Goal: Entertainment & Leisure: Consume media (video, audio)

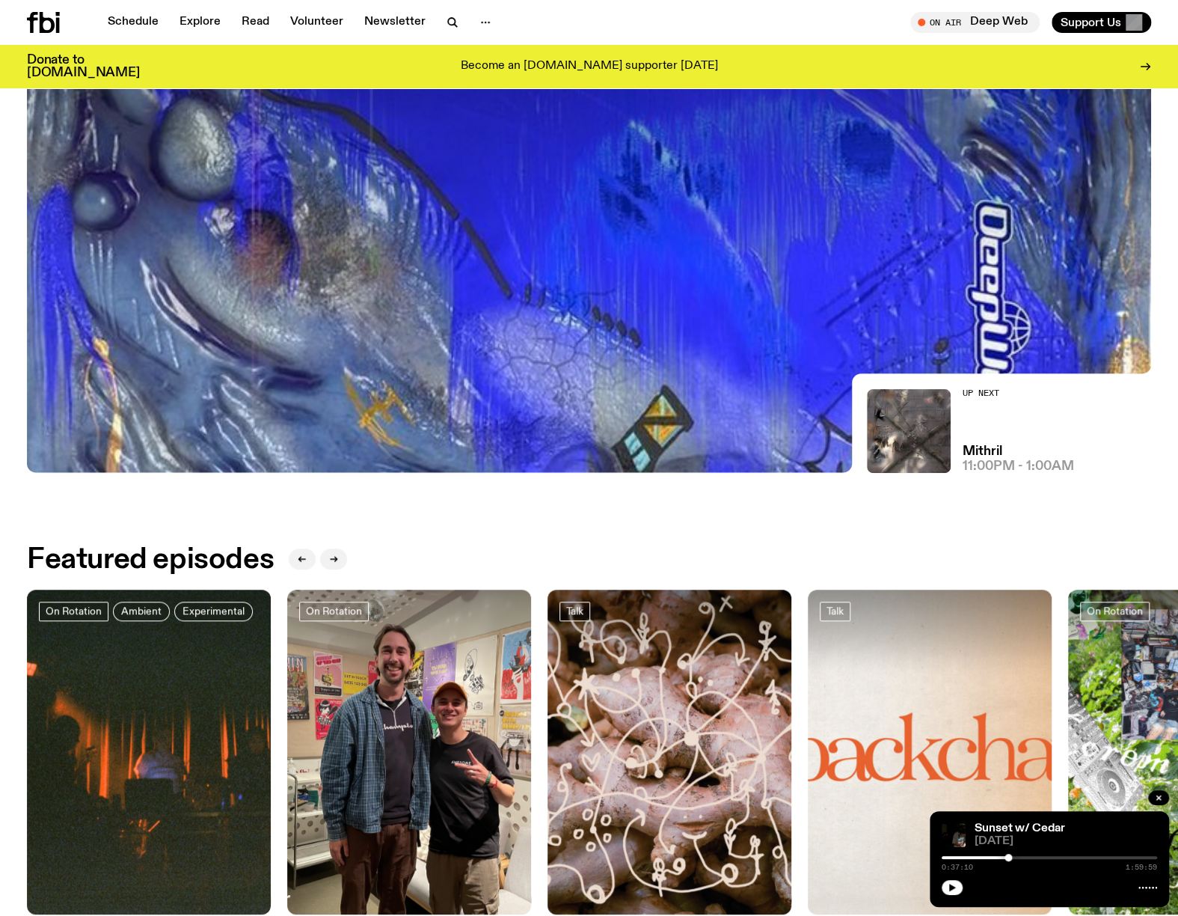
scroll to position [289, 0]
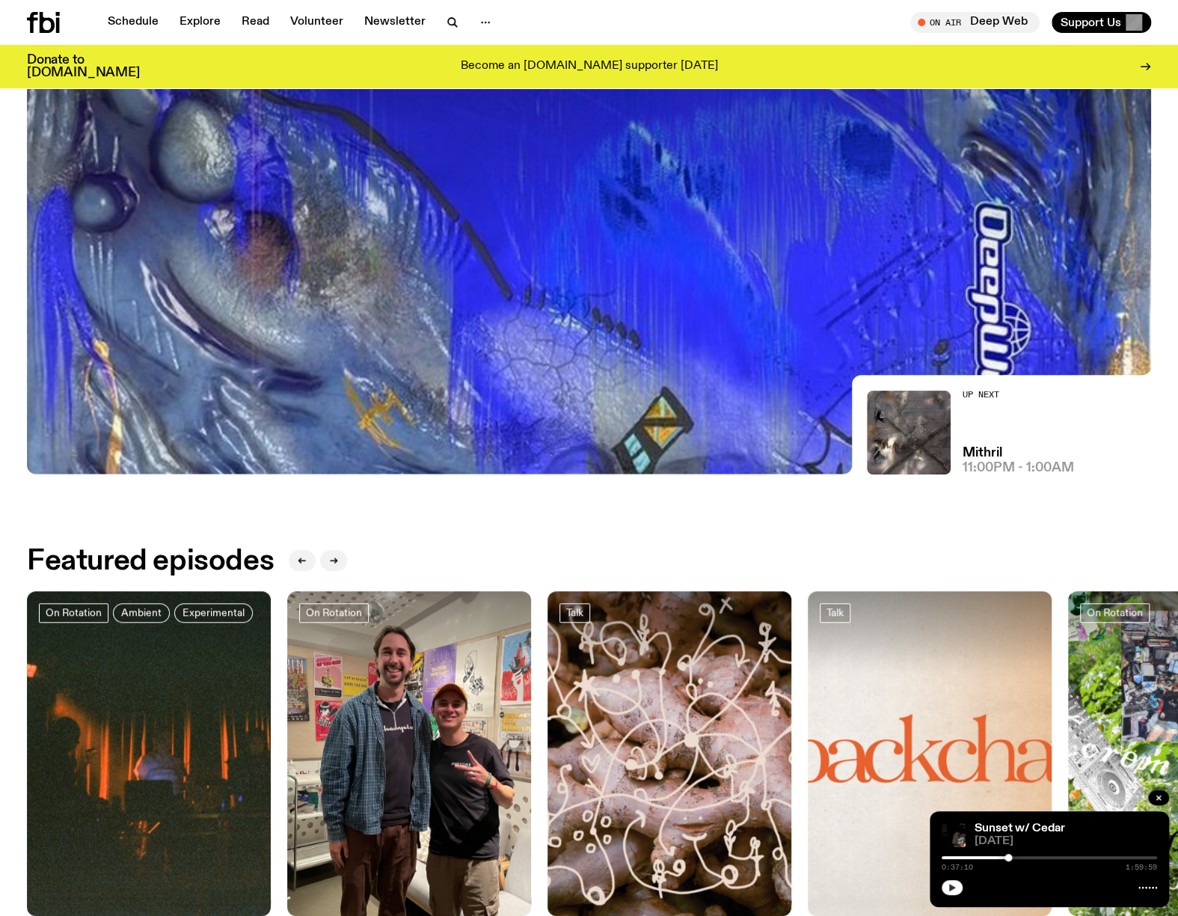
click at [947, 882] on button "button" at bounding box center [952, 887] width 21 height 15
click at [1001, 833] on link "Sunset w/ Cedar" at bounding box center [1020, 828] width 91 height 12
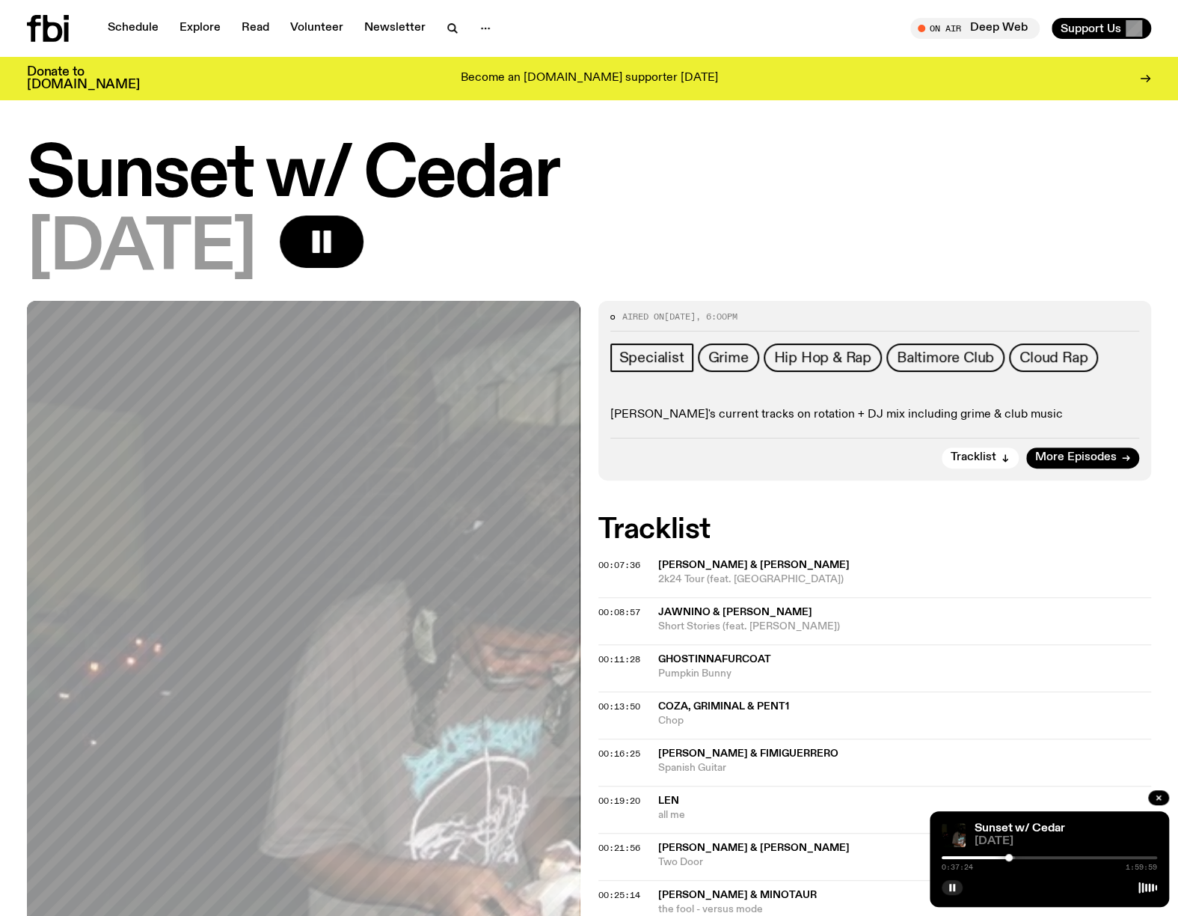
click at [696, 316] on span "[DATE]" at bounding box center [679, 316] width 31 height 12
click at [218, 25] on link "Explore" at bounding box center [200, 28] width 59 height 21
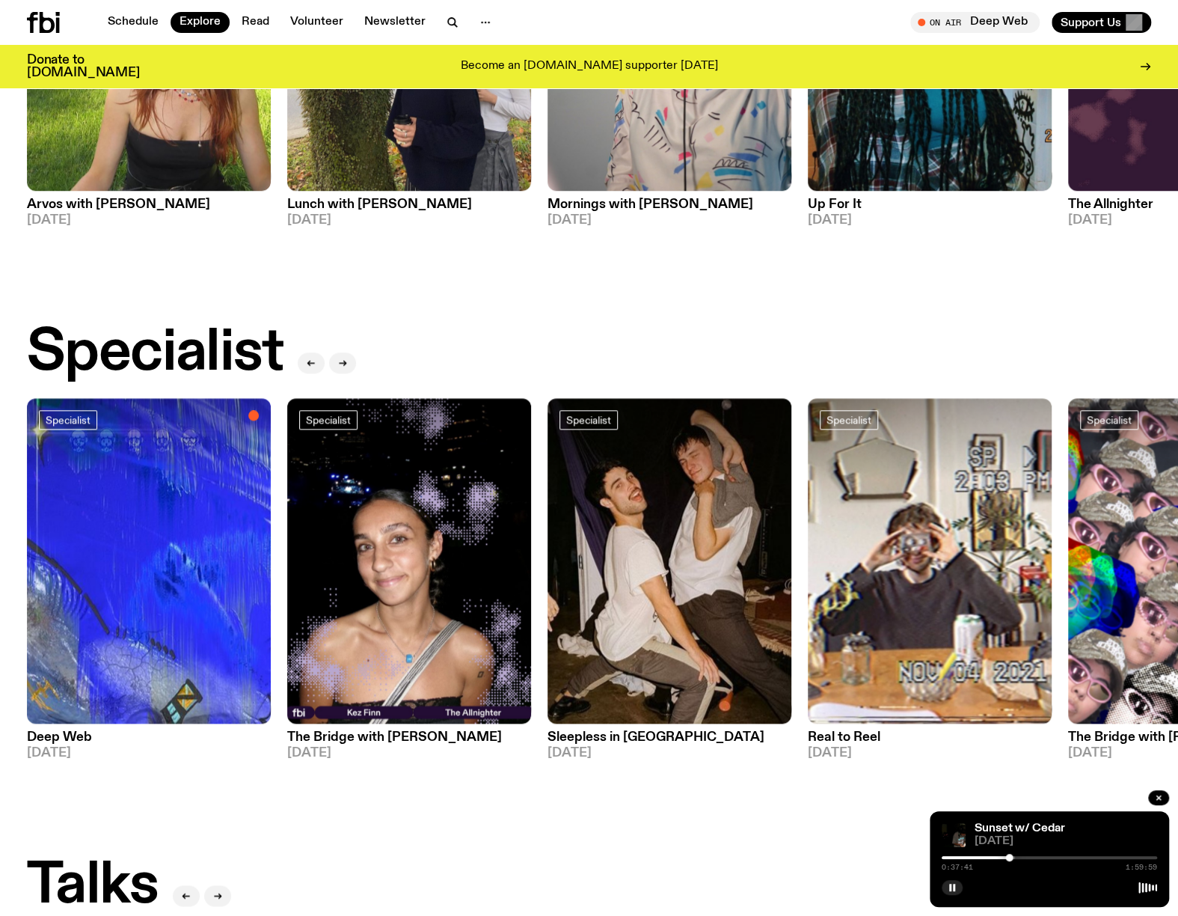
scroll to position [1038, 0]
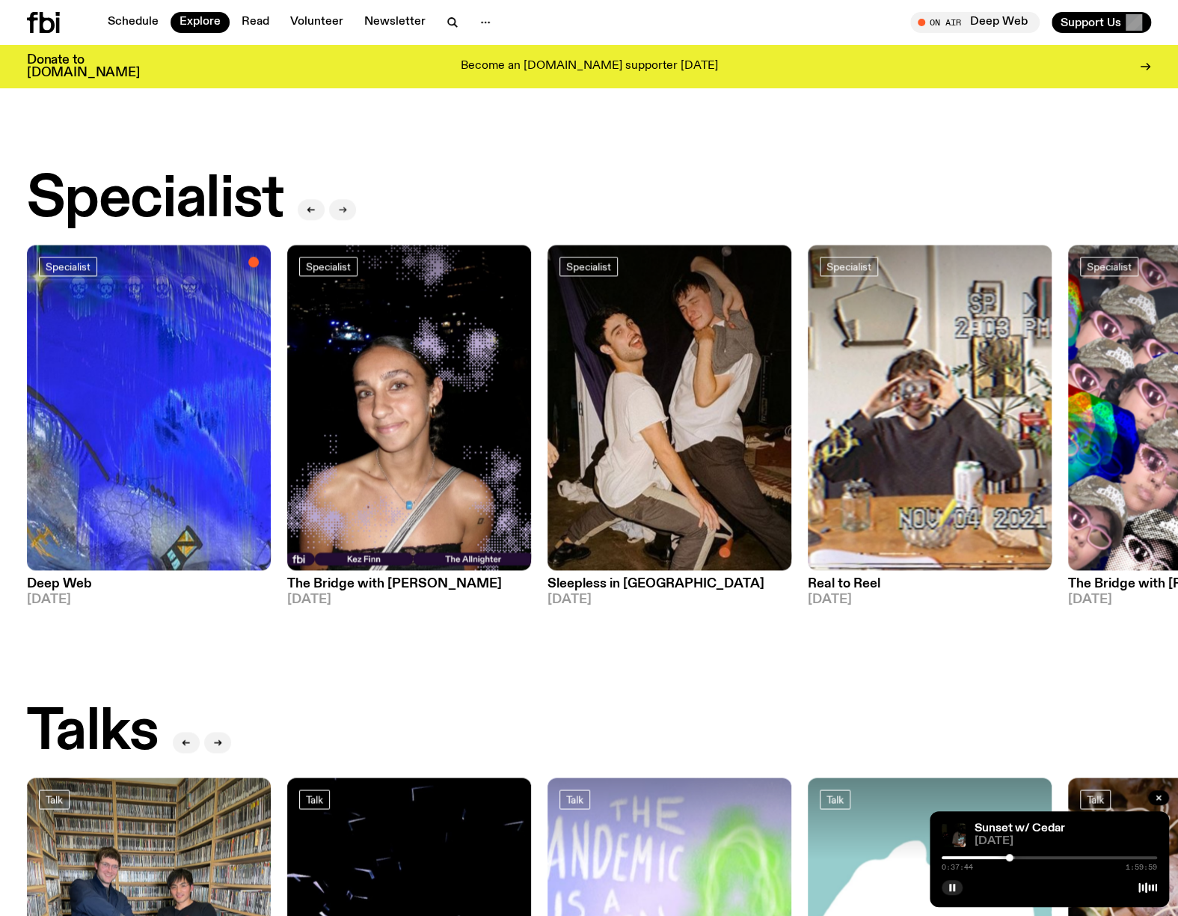
click at [346, 206] on icon "button" at bounding box center [344, 208] width 2 height 5
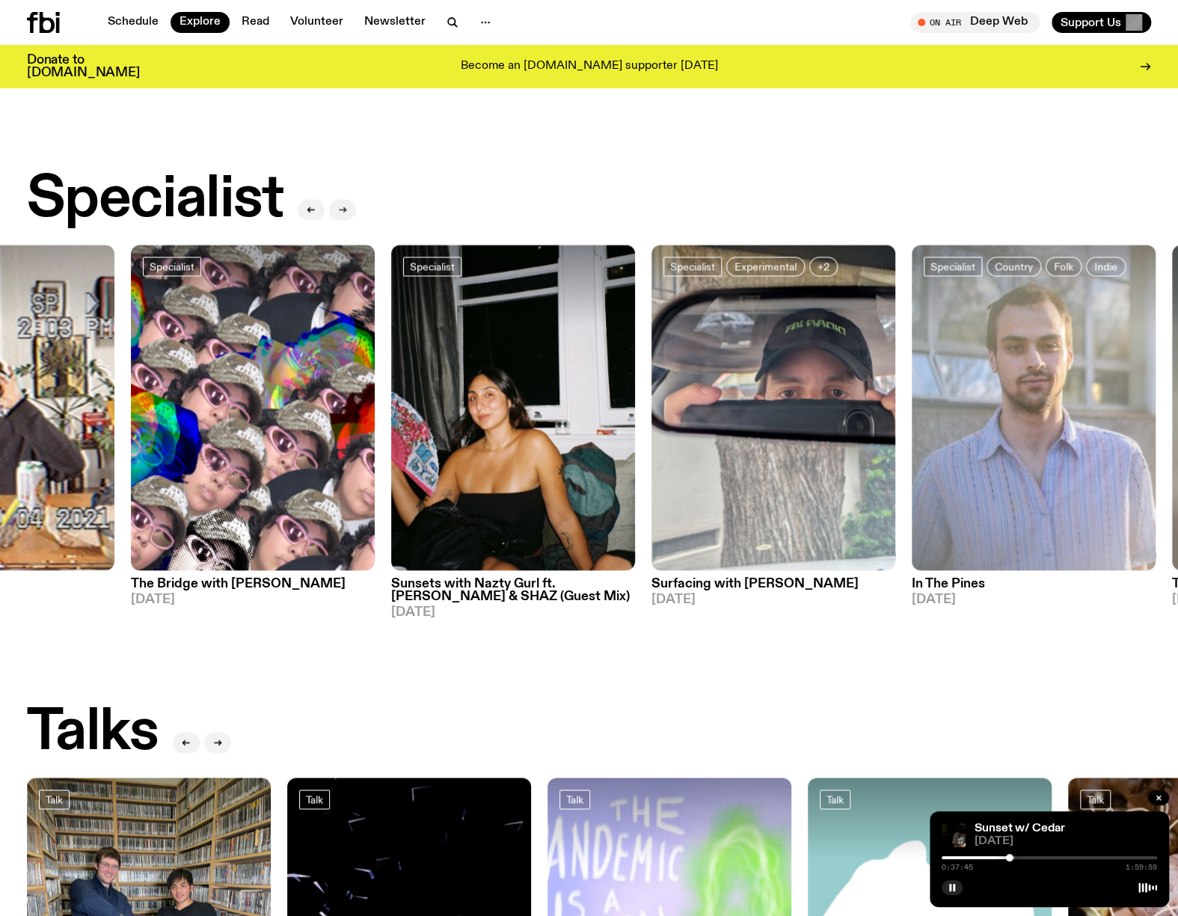
click at [346, 206] on icon "button" at bounding box center [344, 208] width 2 height 5
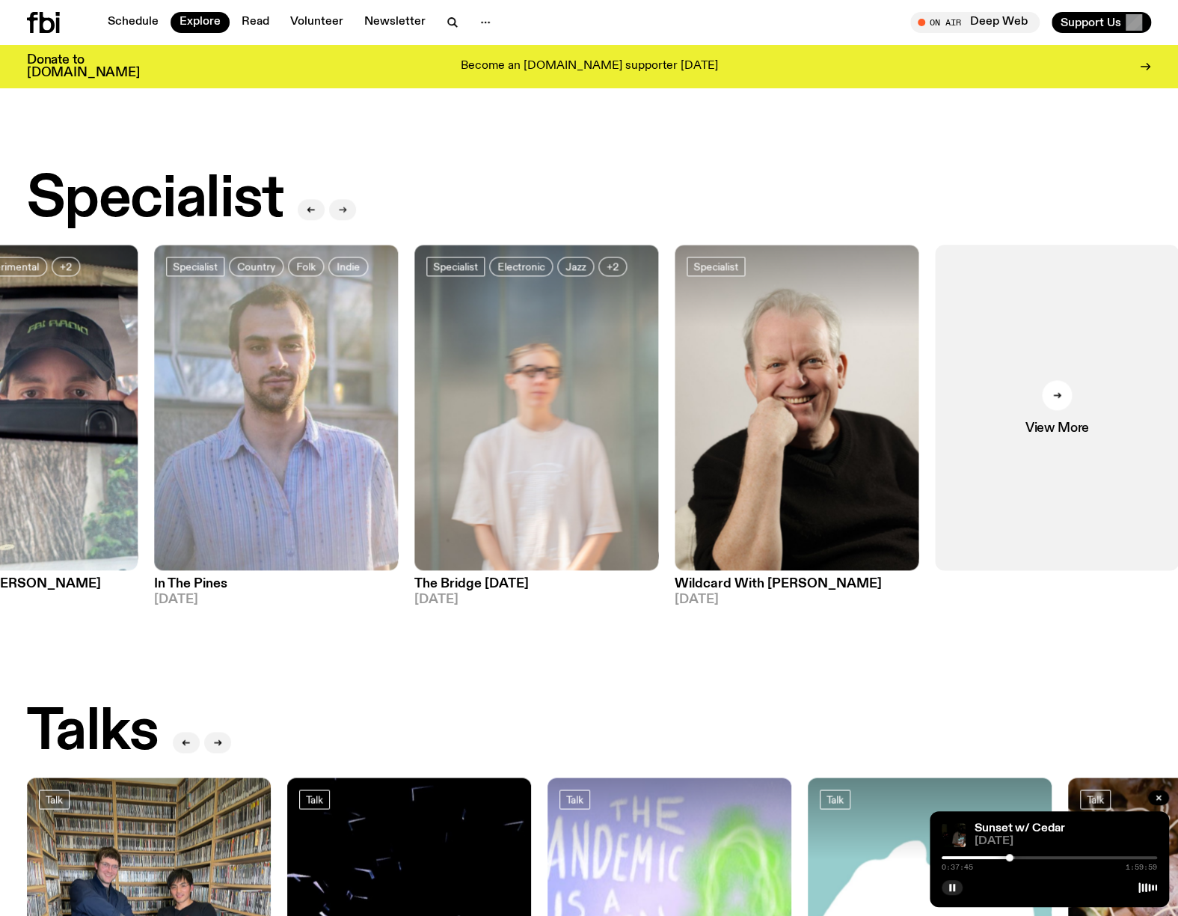
click at [346, 206] on icon "button" at bounding box center [344, 208] width 2 height 5
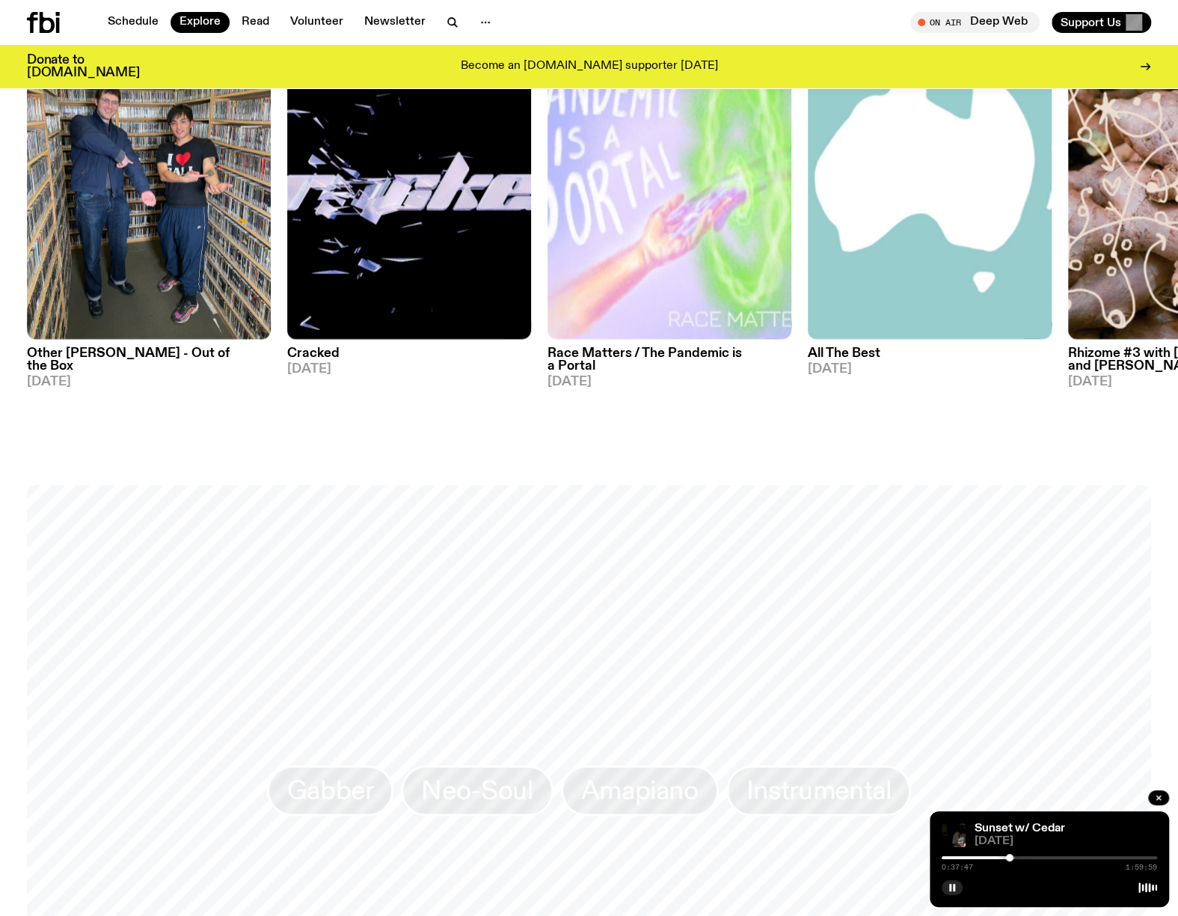
scroll to position [2085, 0]
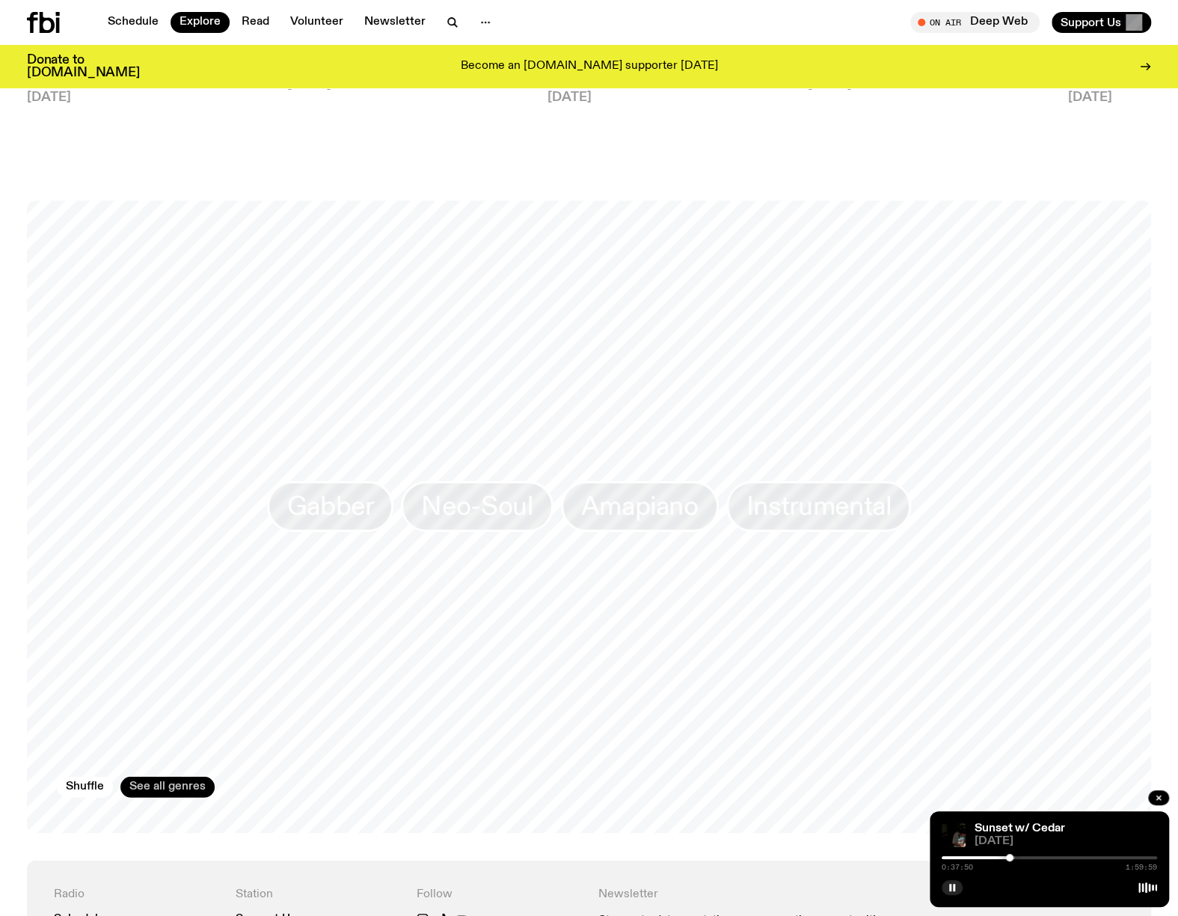
click at [165, 776] on link "See all genres" at bounding box center [167, 786] width 94 height 21
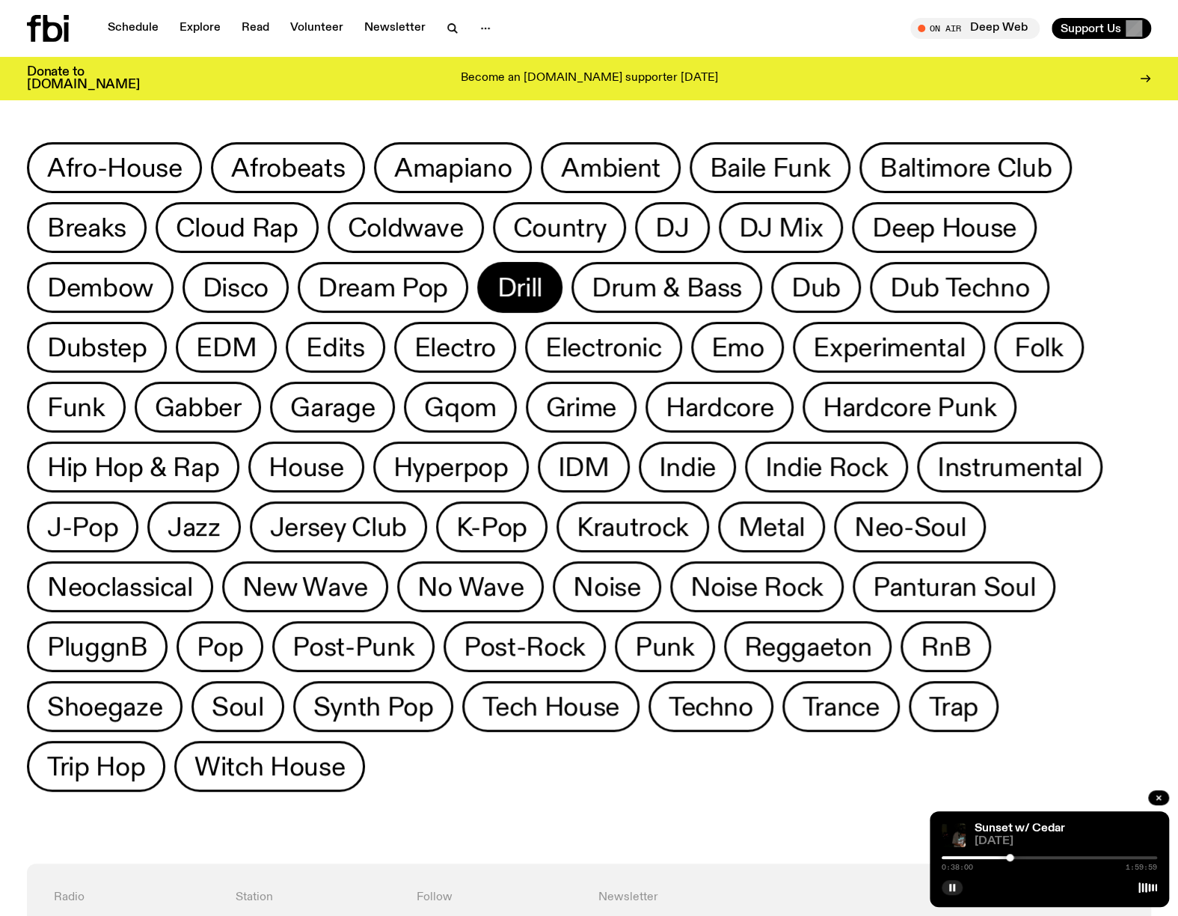
click at [513, 284] on span "Drill" at bounding box center [519, 287] width 45 height 29
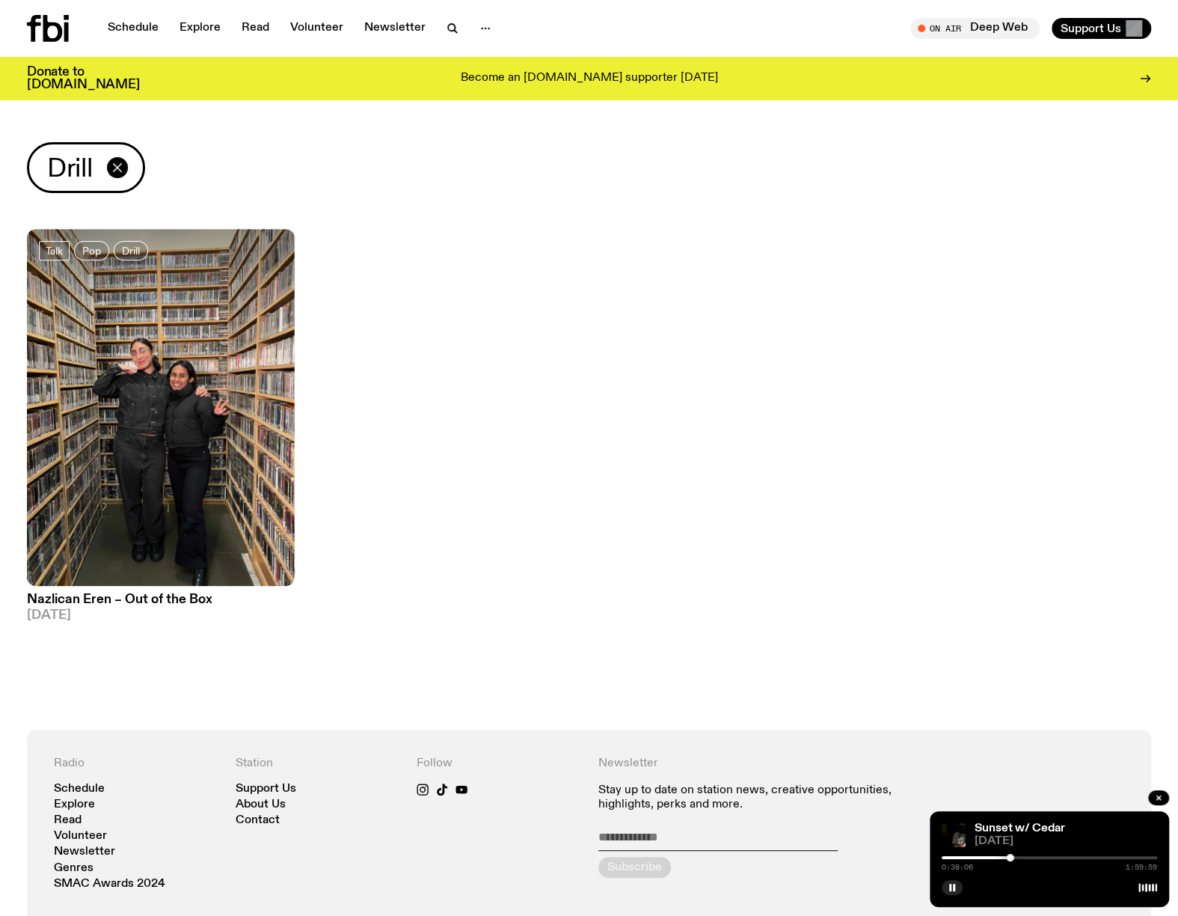
click at [123, 165] on icon "button" at bounding box center [117, 168] width 18 height 18
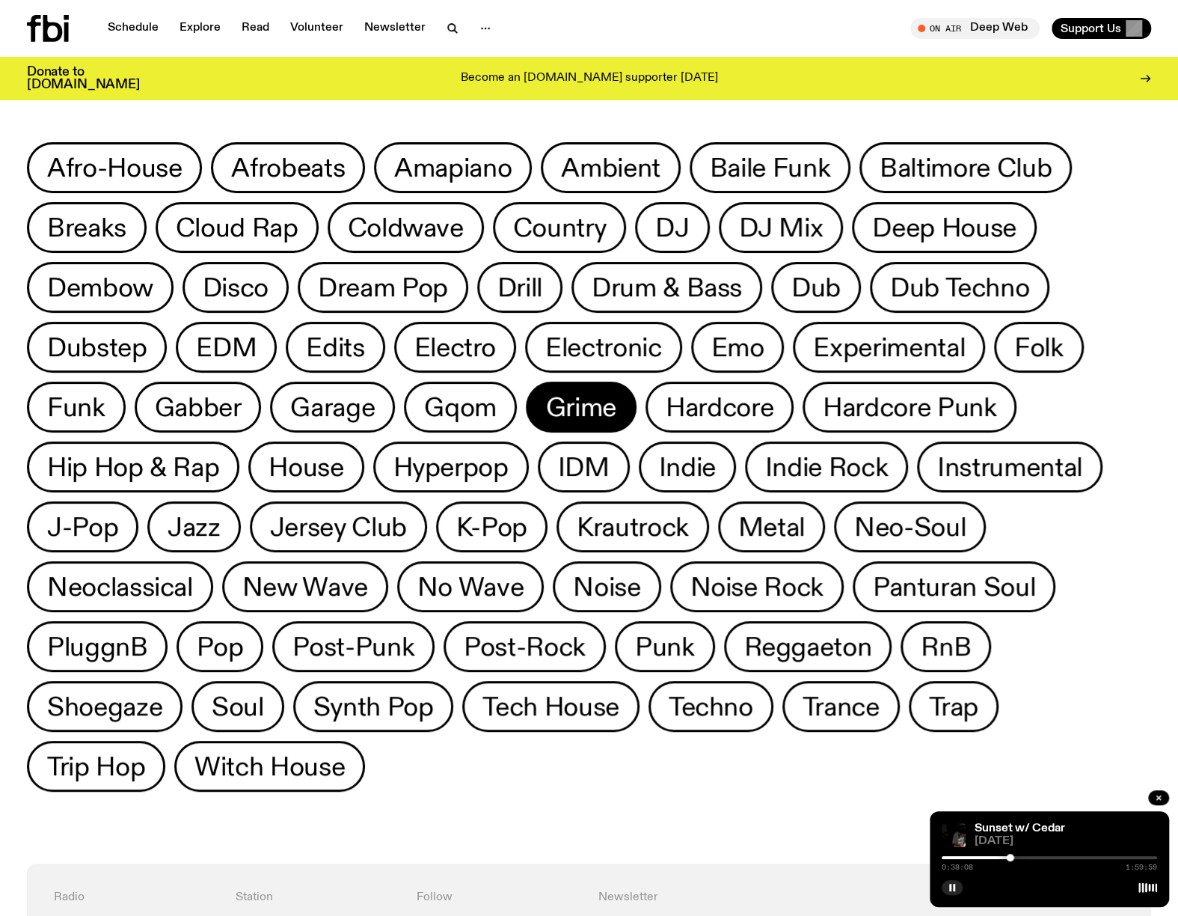
click at [646, 389] on button "Grime" at bounding box center [720, 406] width 148 height 51
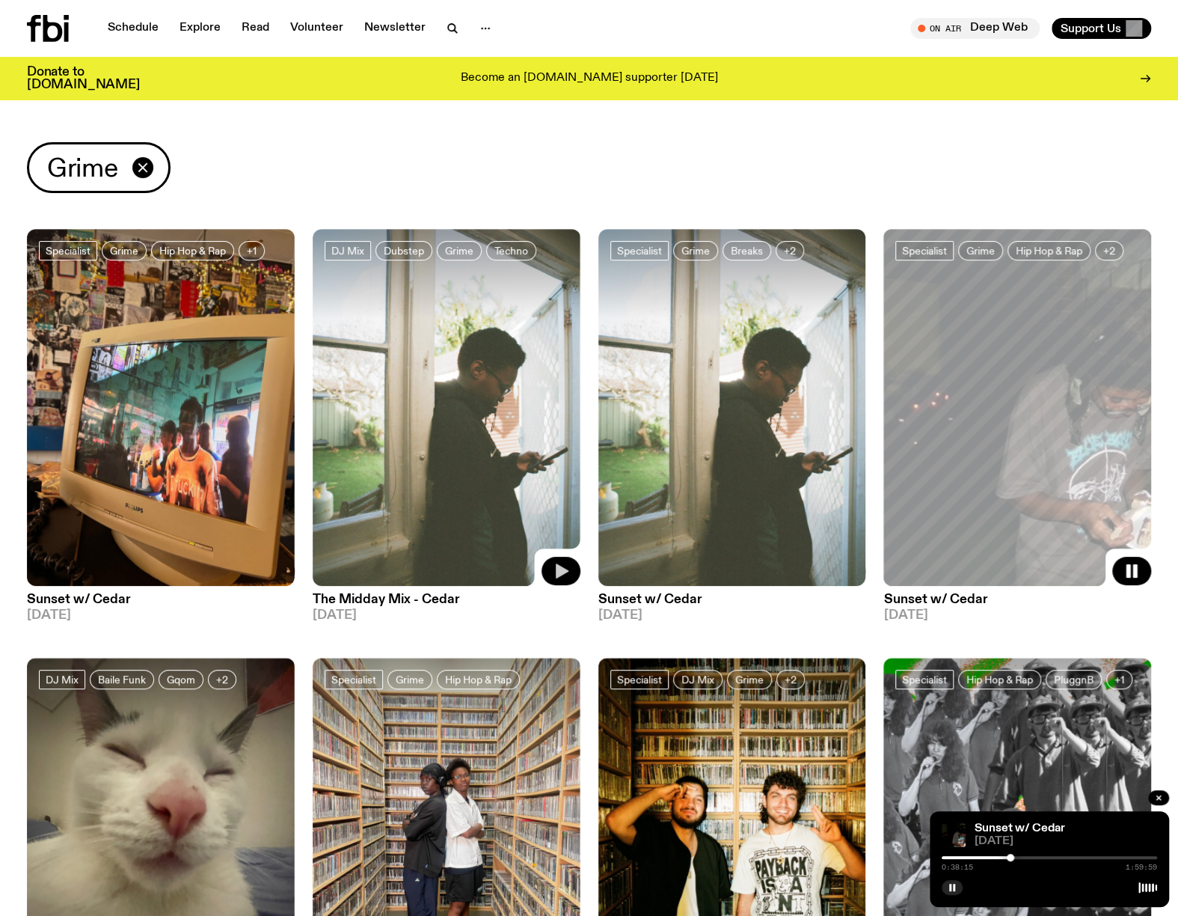
click at [556, 568] on icon "button" at bounding box center [562, 570] width 13 height 15
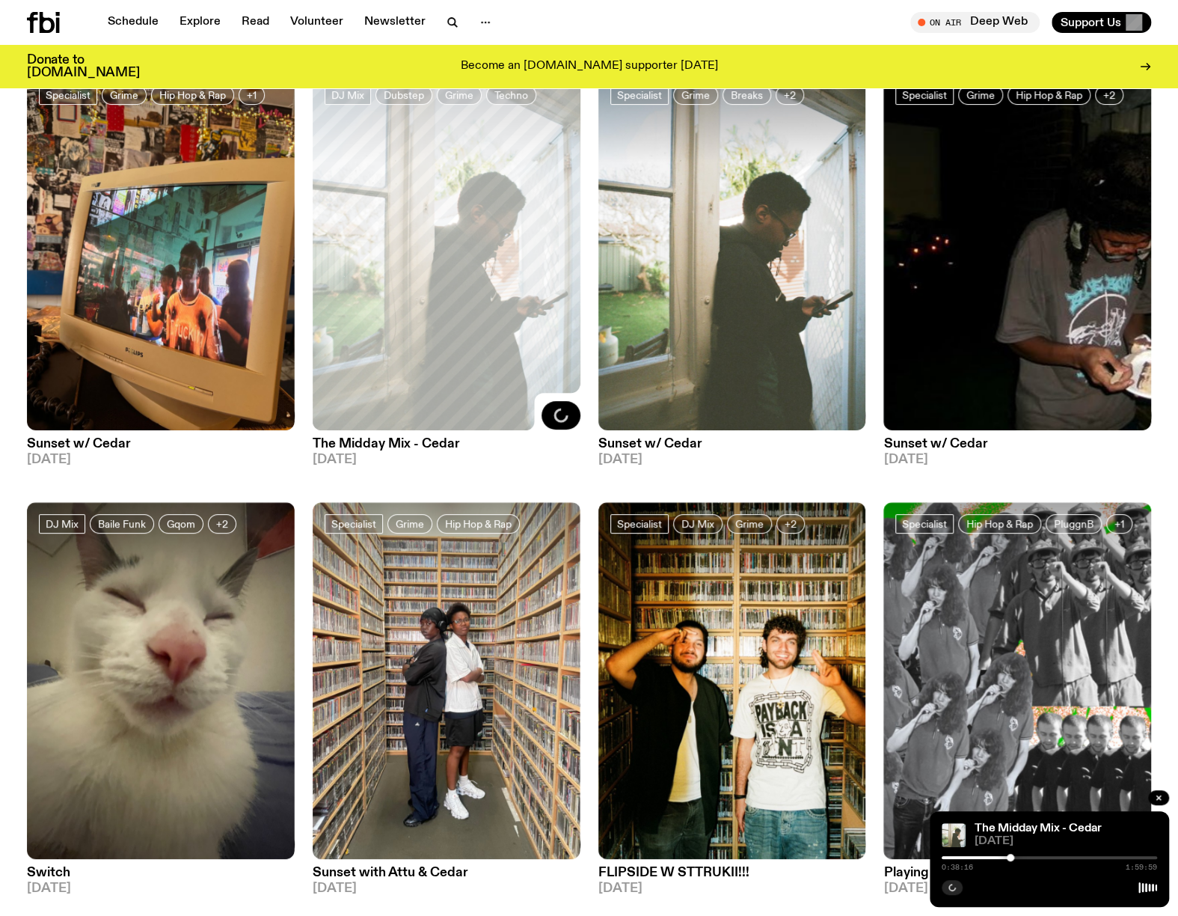
scroll to position [147, 0]
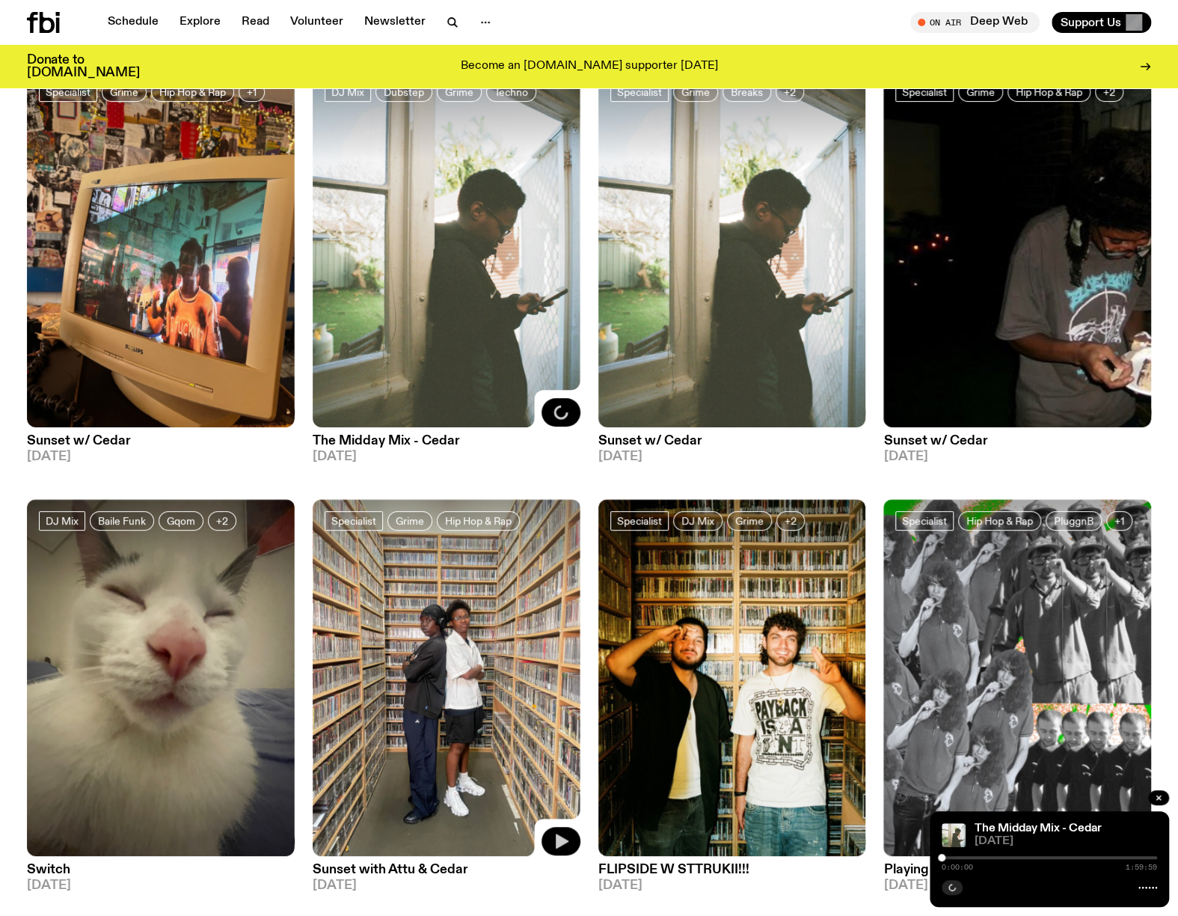
click at [569, 838] on button "button" at bounding box center [561, 841] width 39 height 28
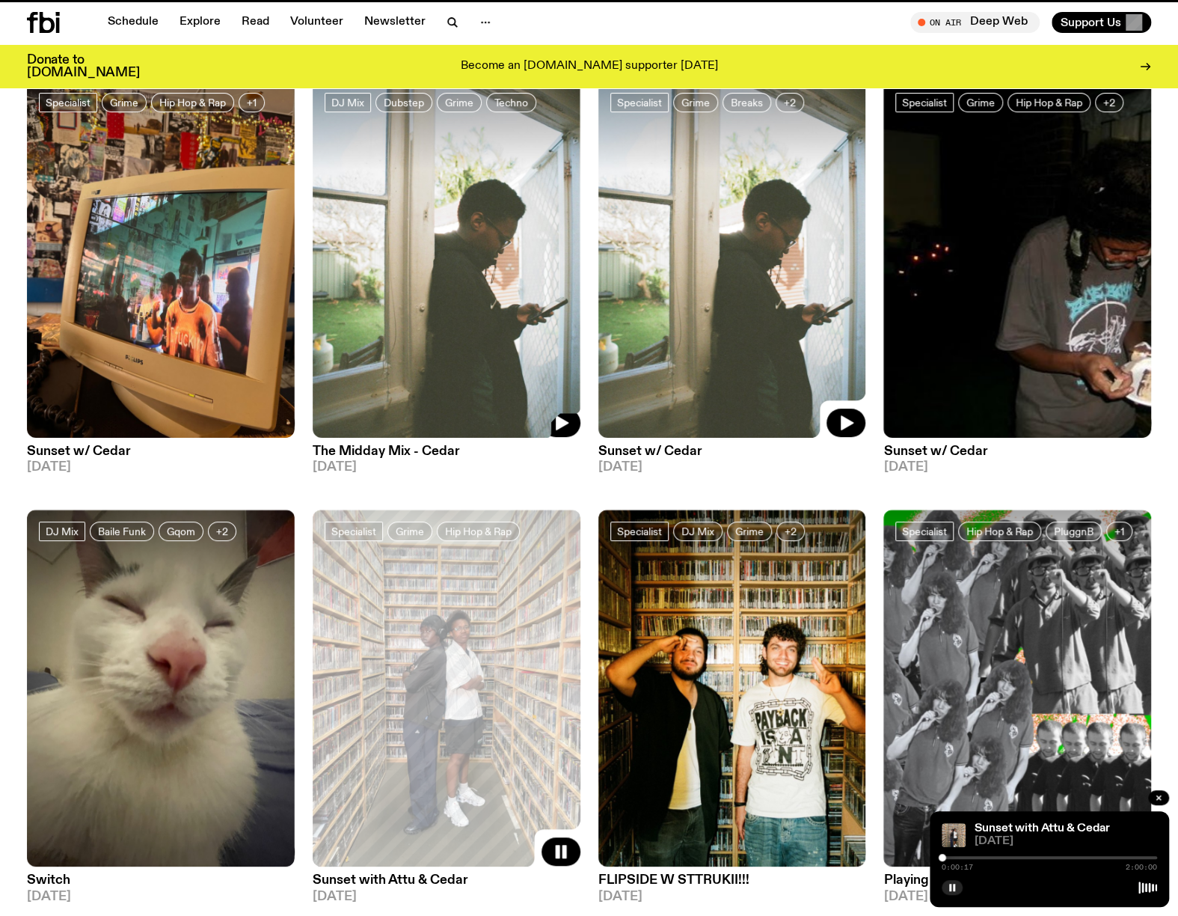
scroll to position [135, 0]
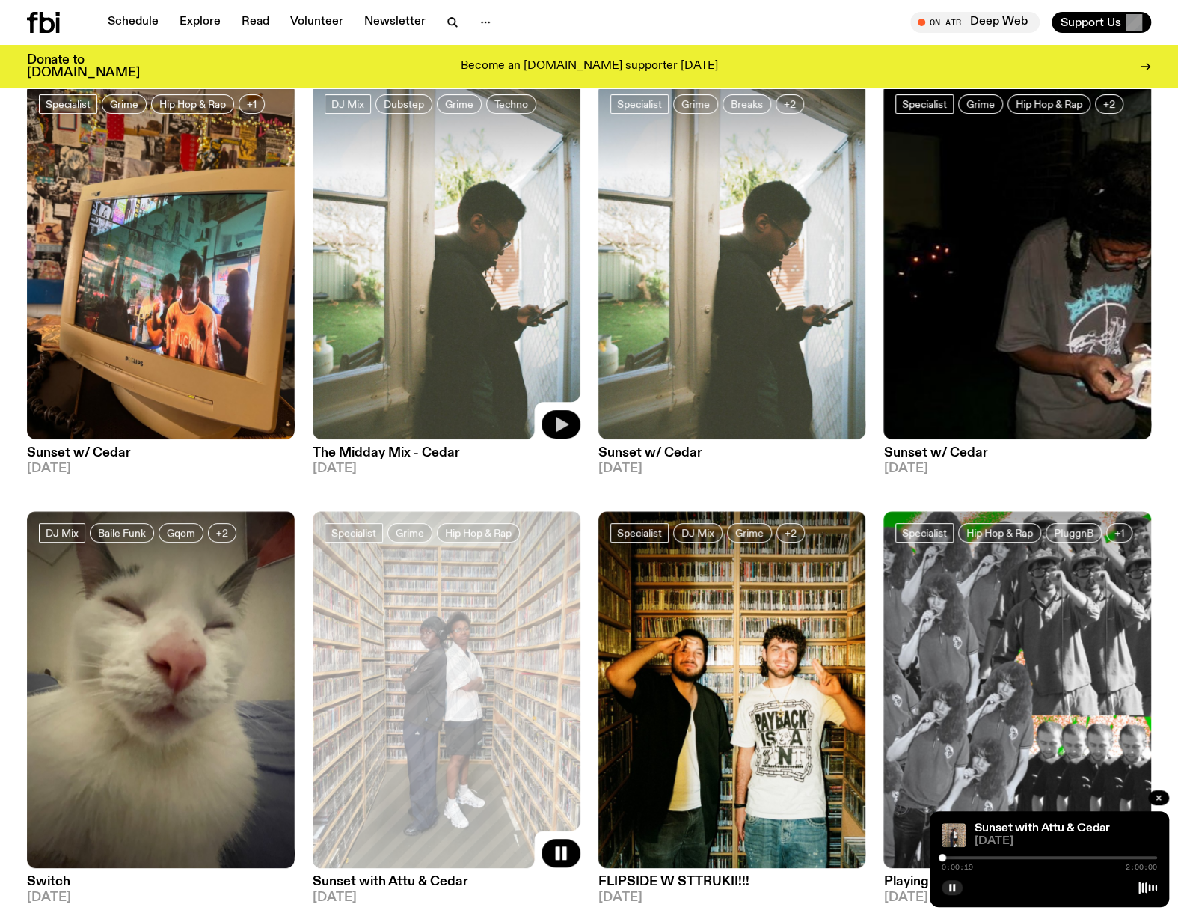
click at [559, 423] on icon "button" at bounding box center [562, 424] width 13 height 15
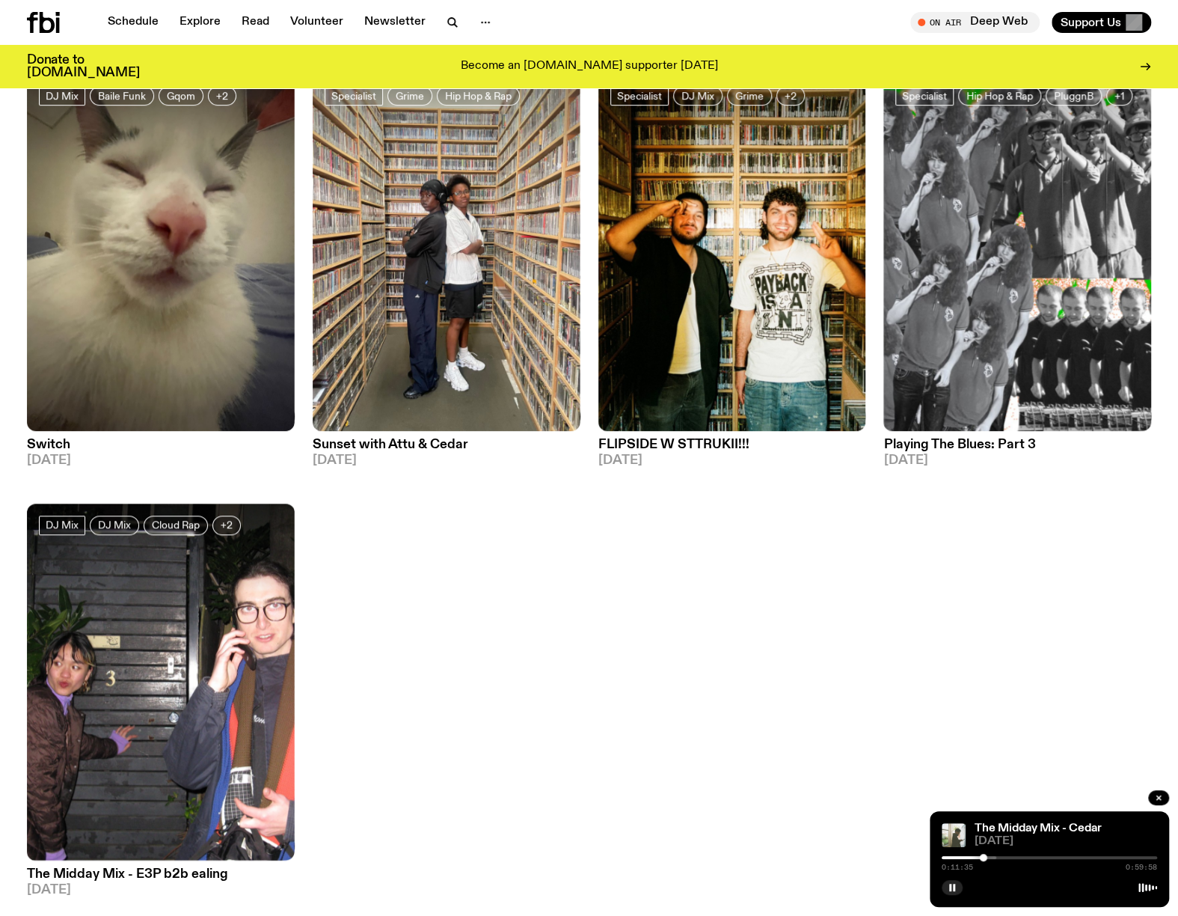
scroll to position [197, 0]
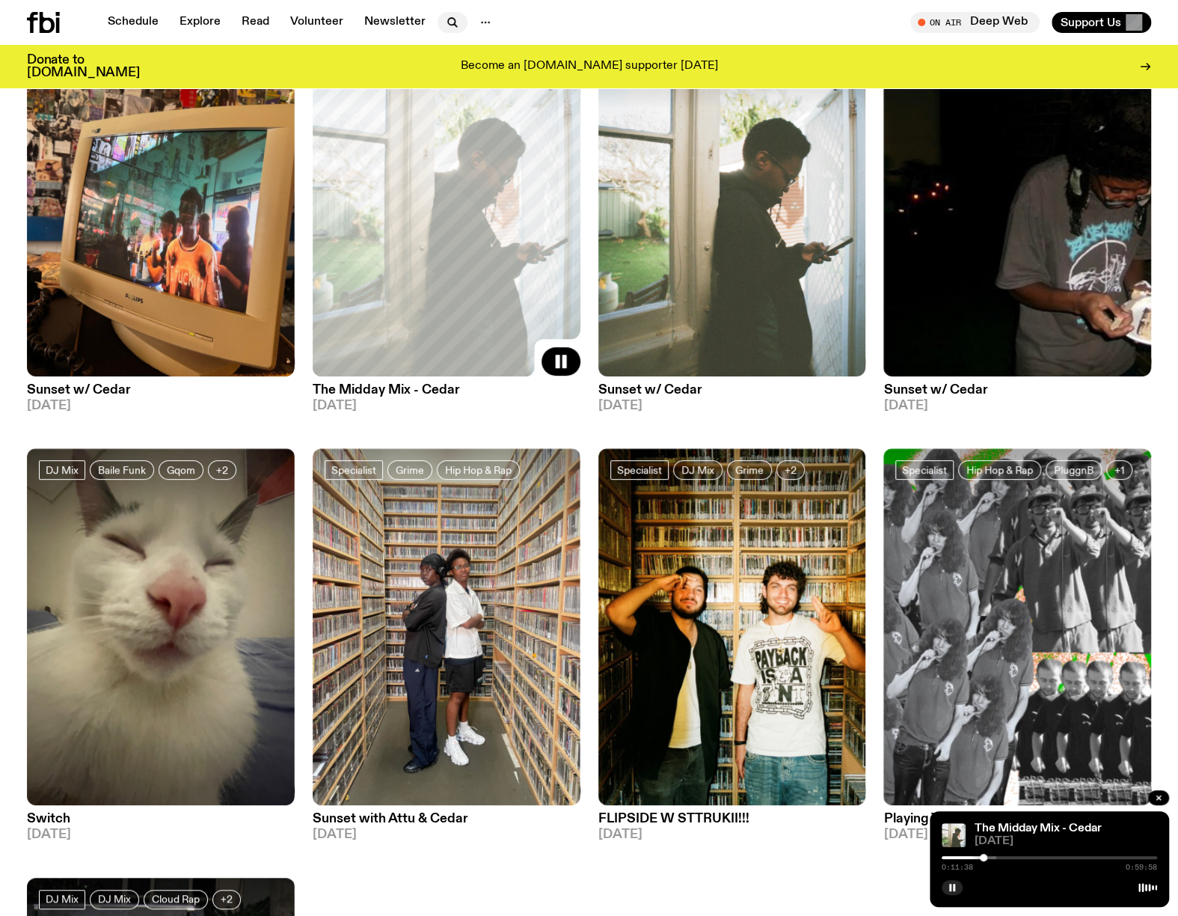
click at [445, 27] on icon "button" at bounding box center [453, 22] width 18 height 18
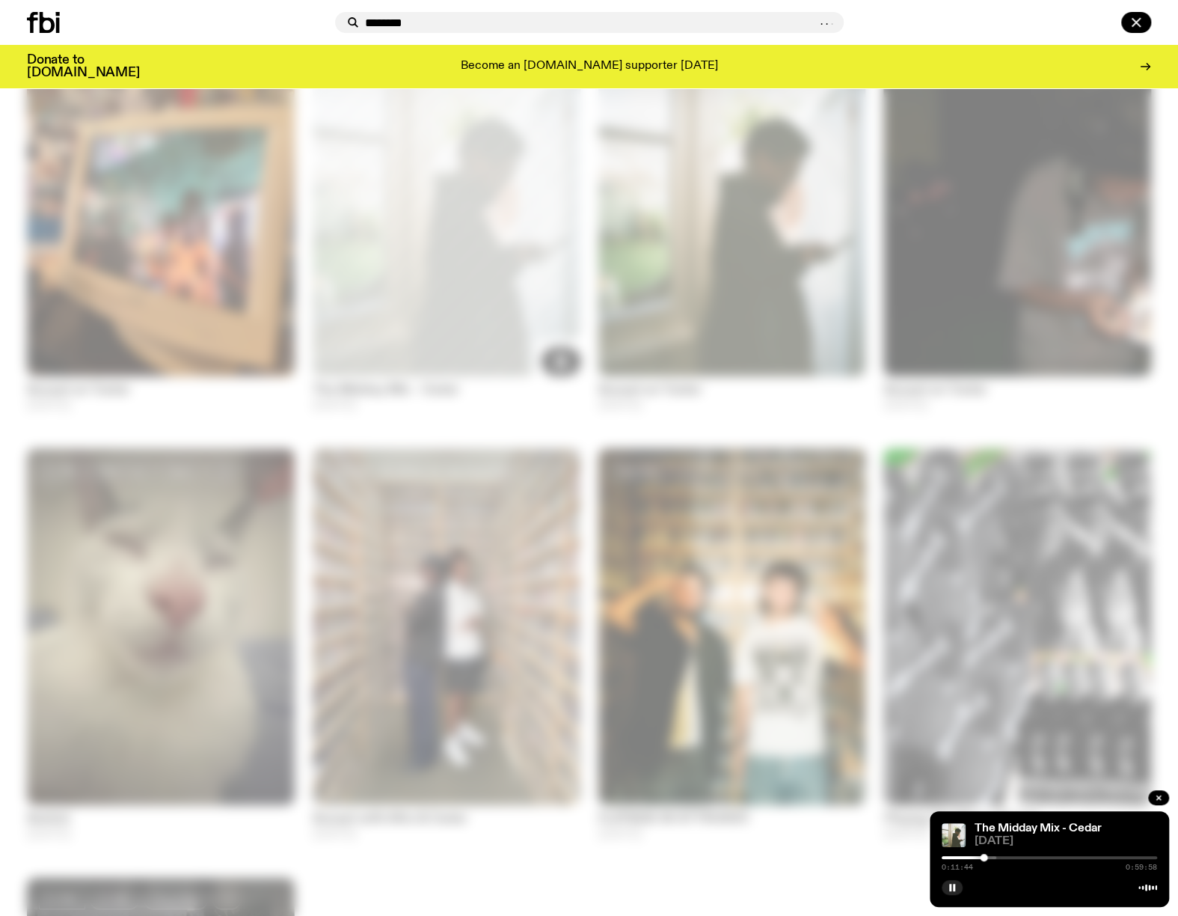
type input "*******"
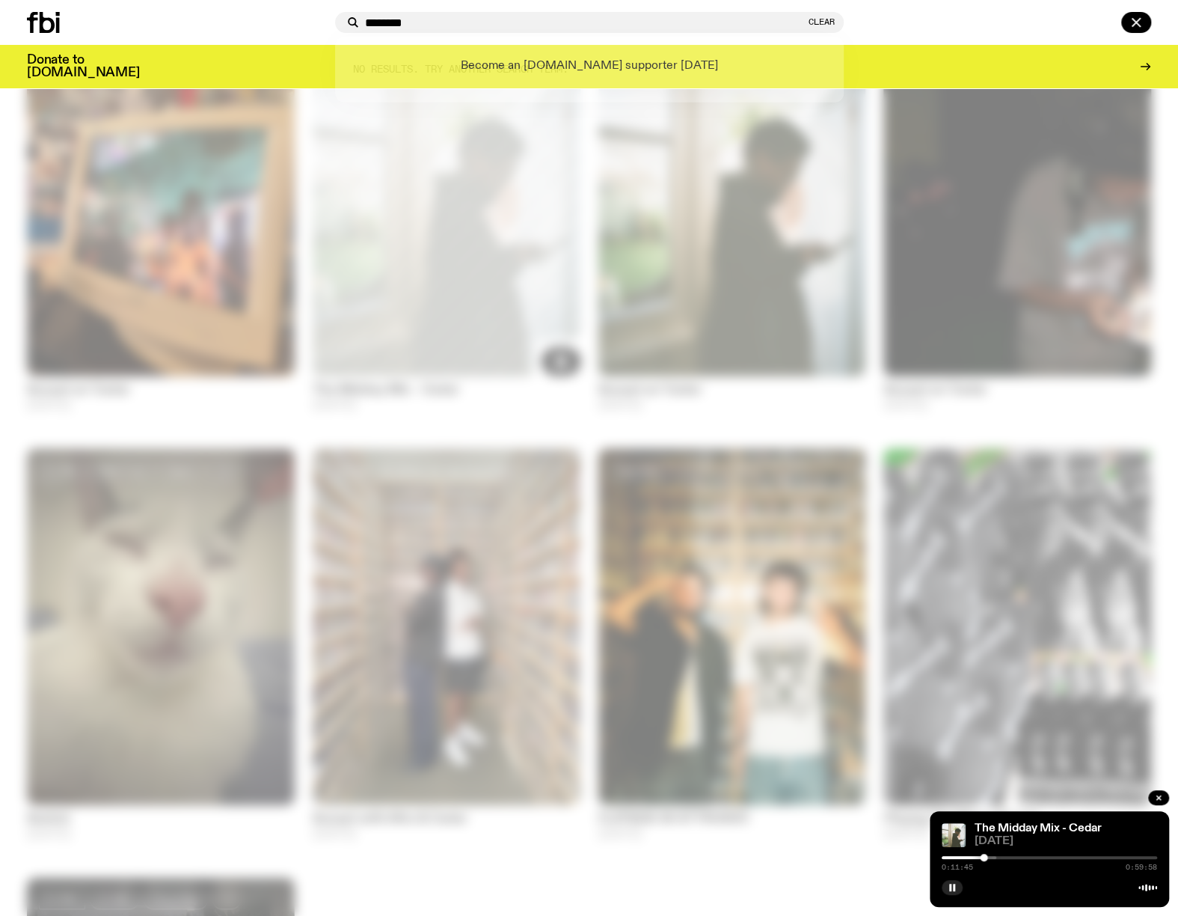
drag, startPoint x: 628, startPoint y: 303, endPoint x: 603, endPoint y: 261, distance: 49.0
click at [628, 304] on div at bounding box center [589, 458] width 1178 height 916
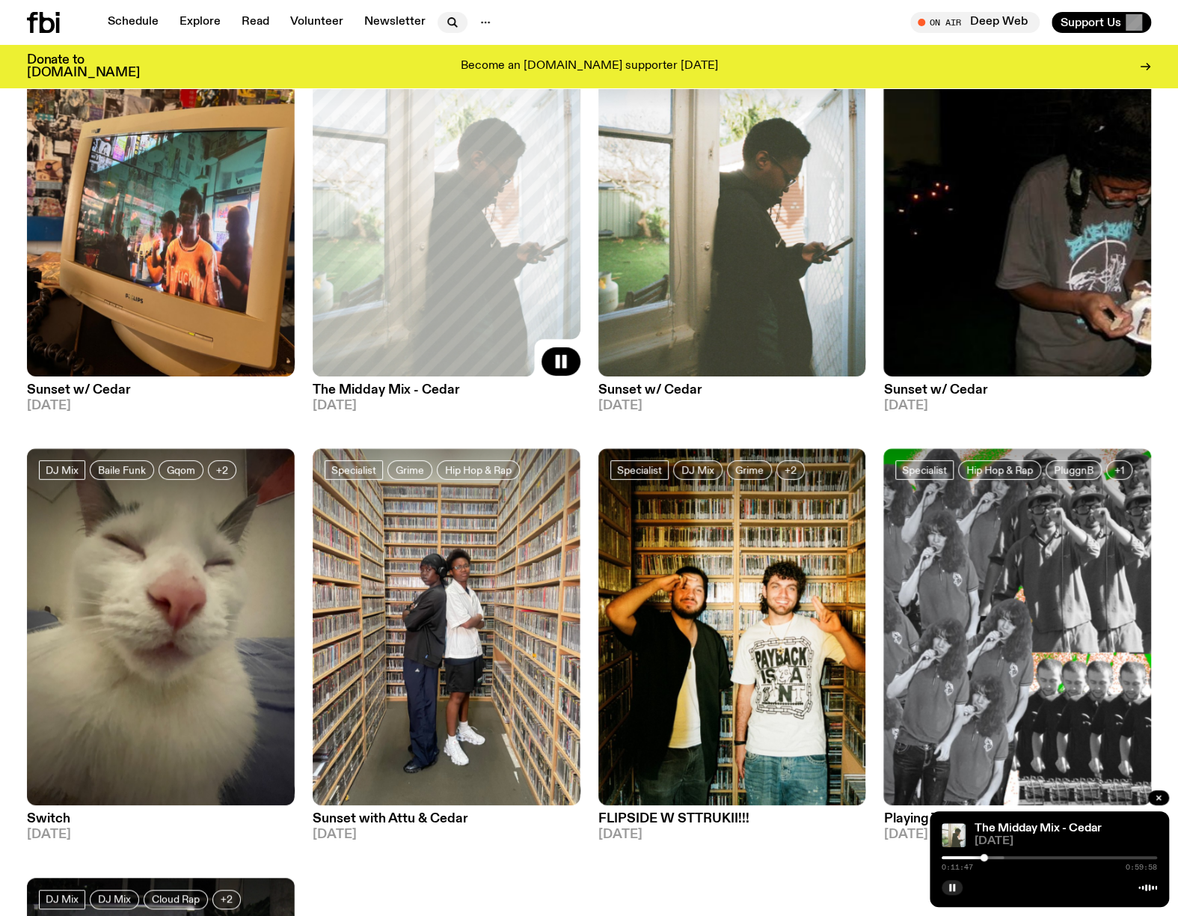
click at [444, 14] on icon "button" at bounding box center [453, 22] width 18 height 18
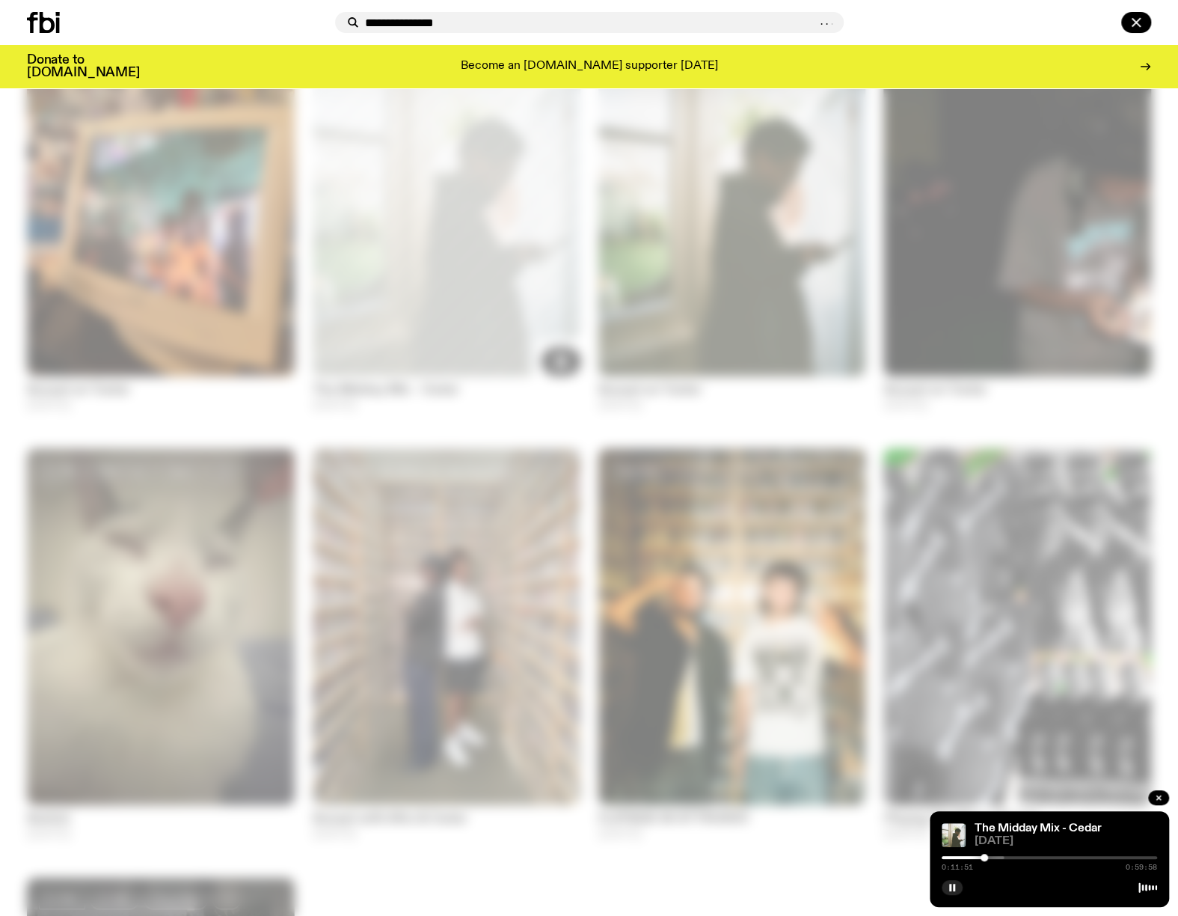
type input "**********"
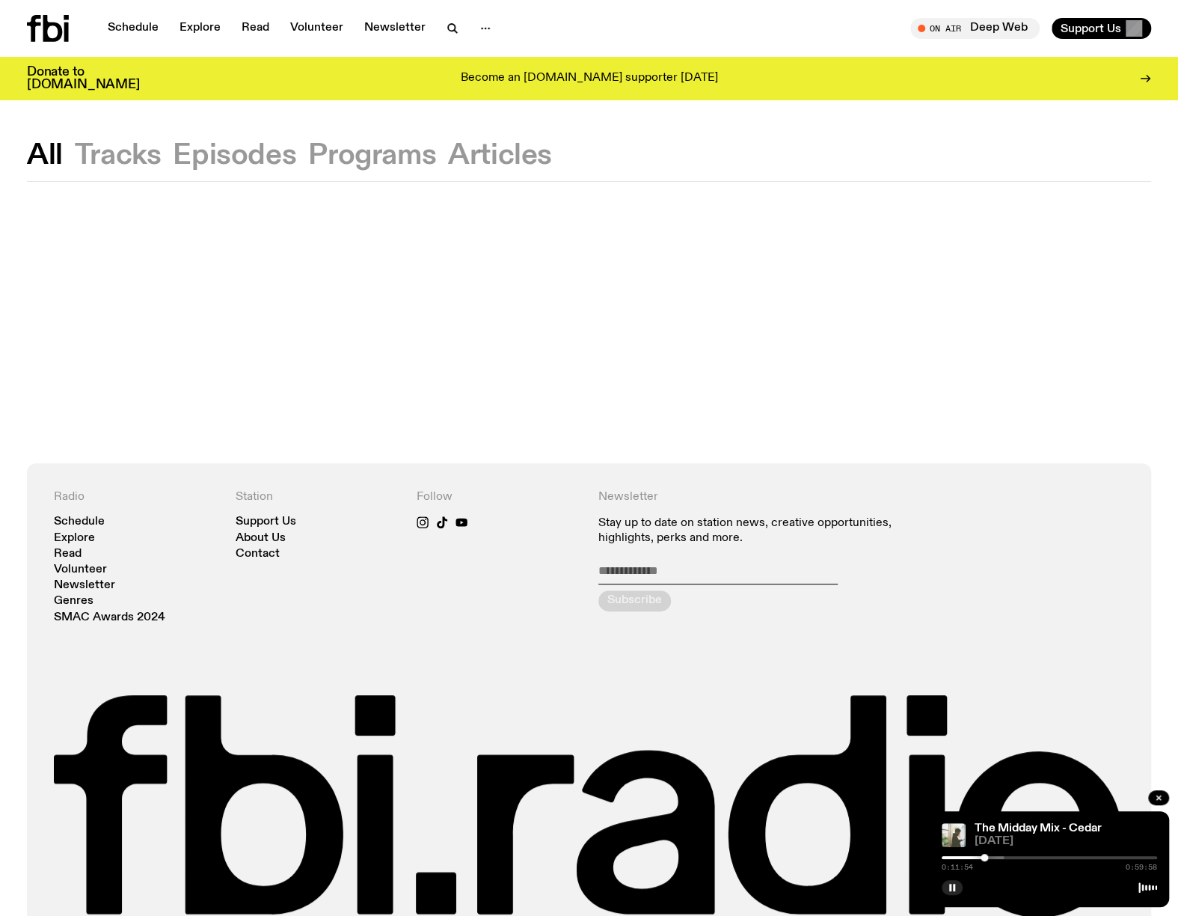
click at [308, 151] on button "Episodes" at bounding box center [372, 155] width 128 height 27
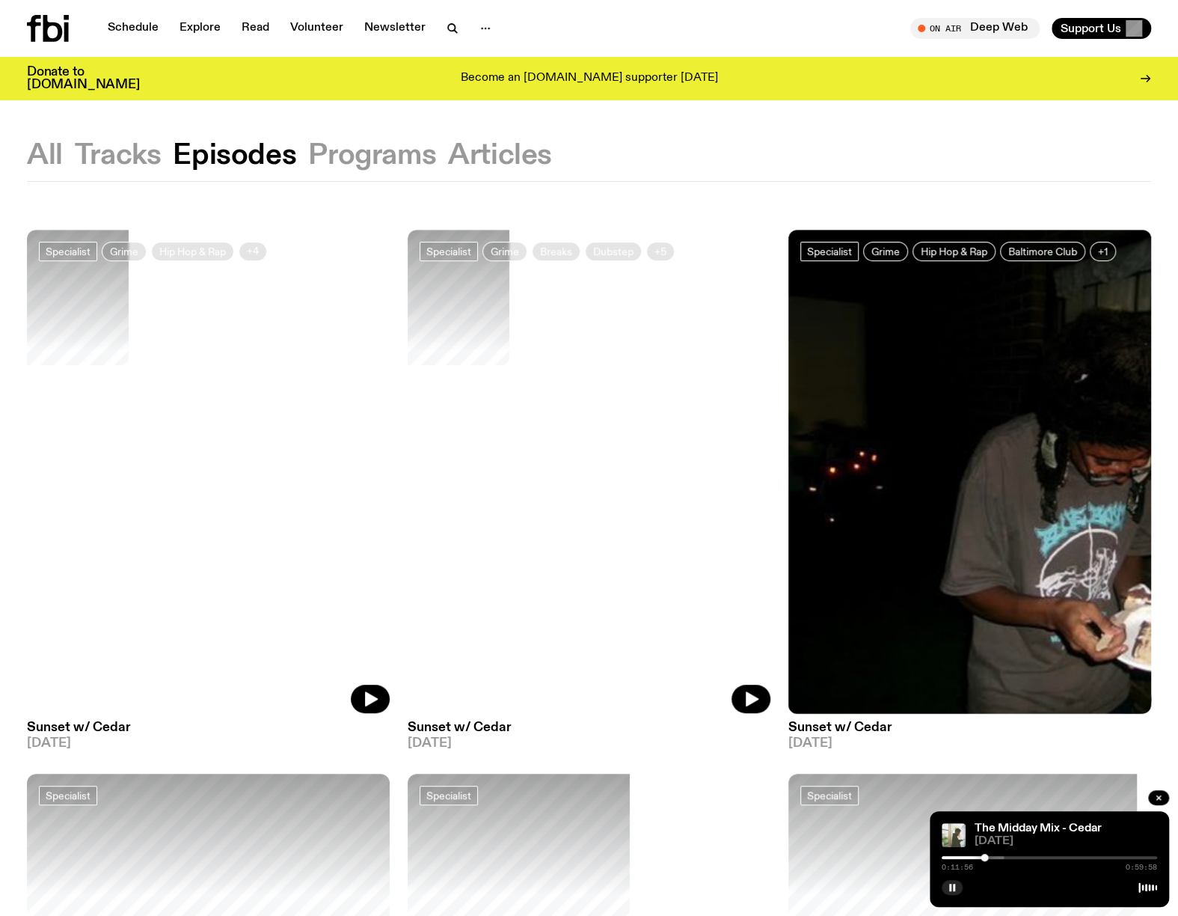
click at [138, 155] on button "Tracks" at bounding box center [118, 155] width 87 height 27
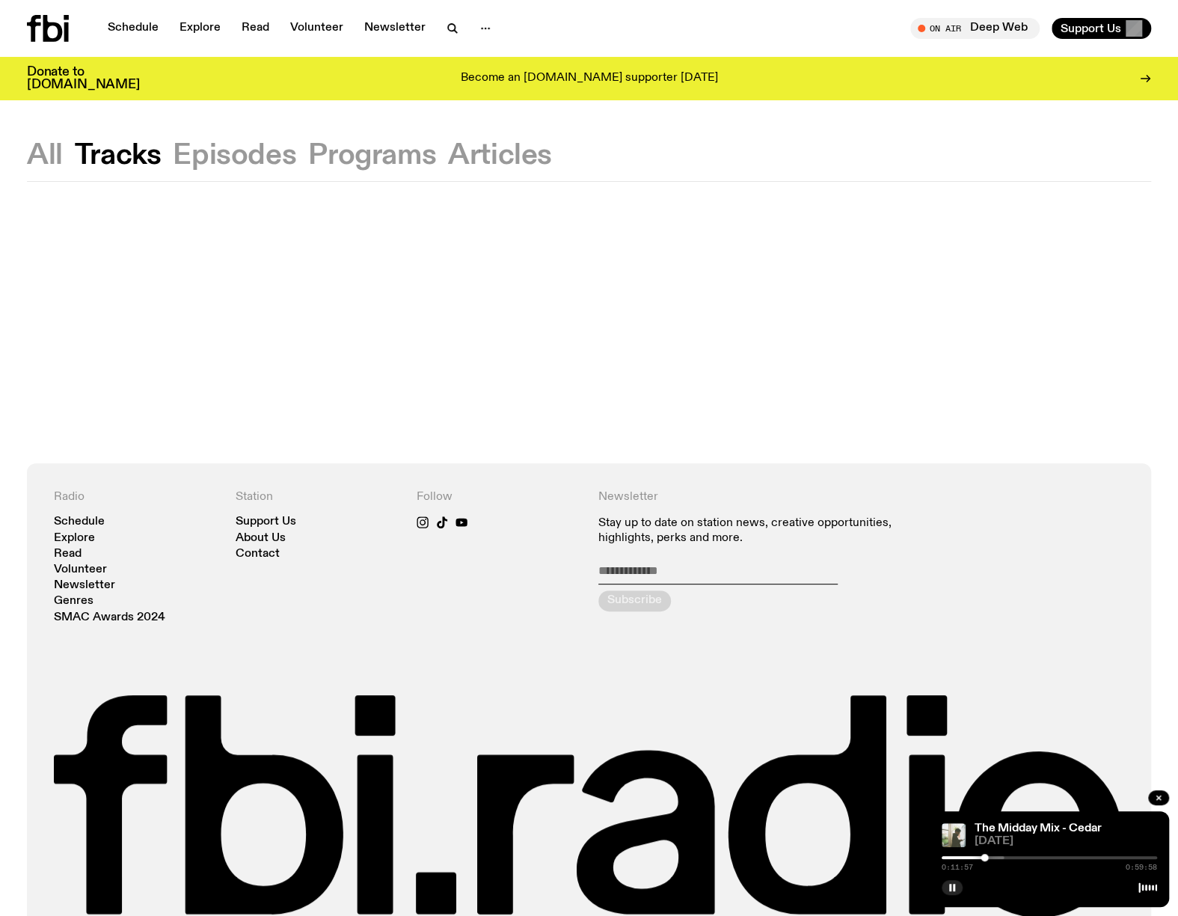
drag, startPoint x: 61, startPoint y: 162, endPoint x: 49, endPoint y: 164, distance: 12.1
click at [49, 164] on button "All" at bounding box center [45, 155] width 36 height 27
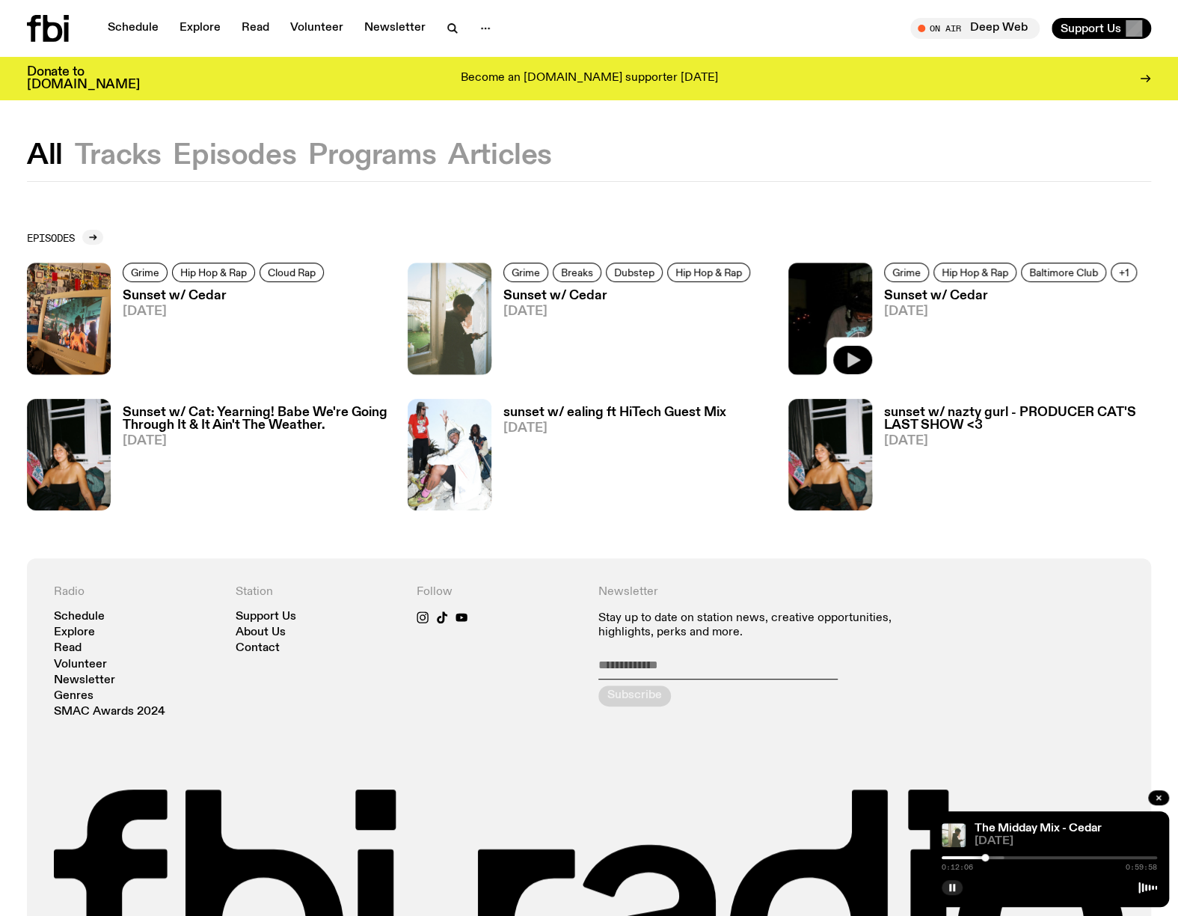
click at [856, 351] on icon "button" at bounding box center [853, 360] width 18 height 18
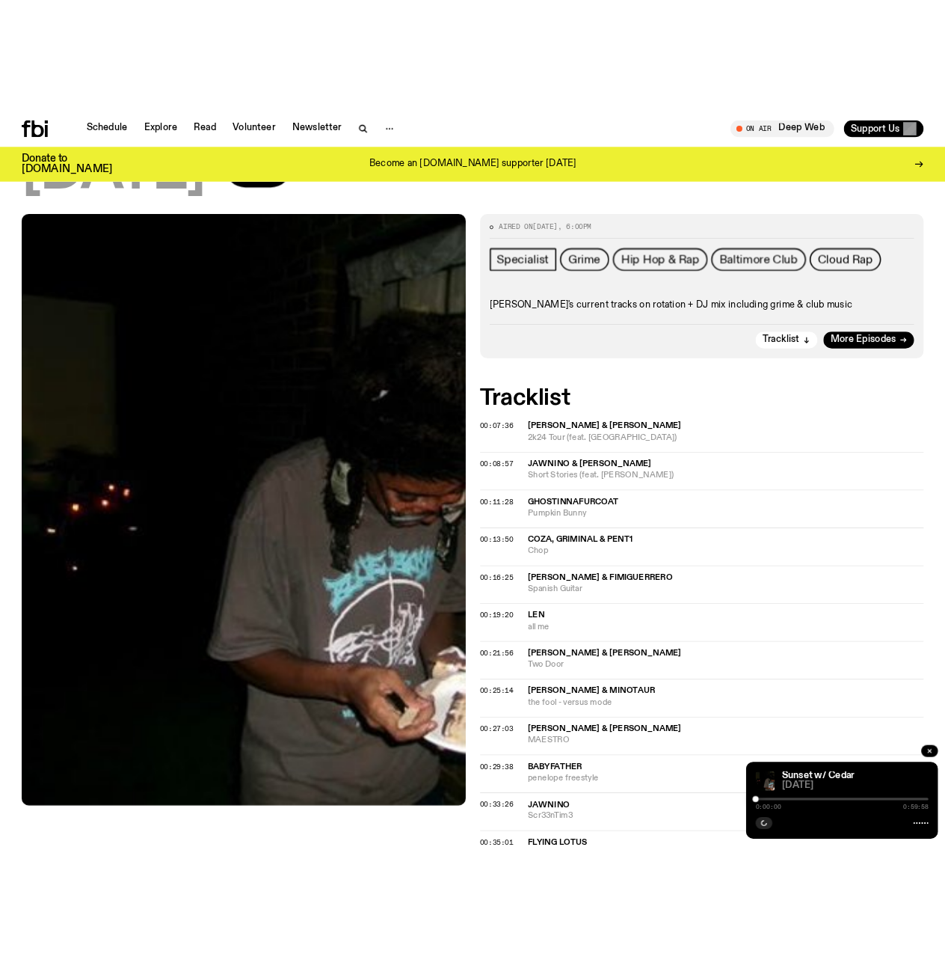
scroll to position [139, 0]
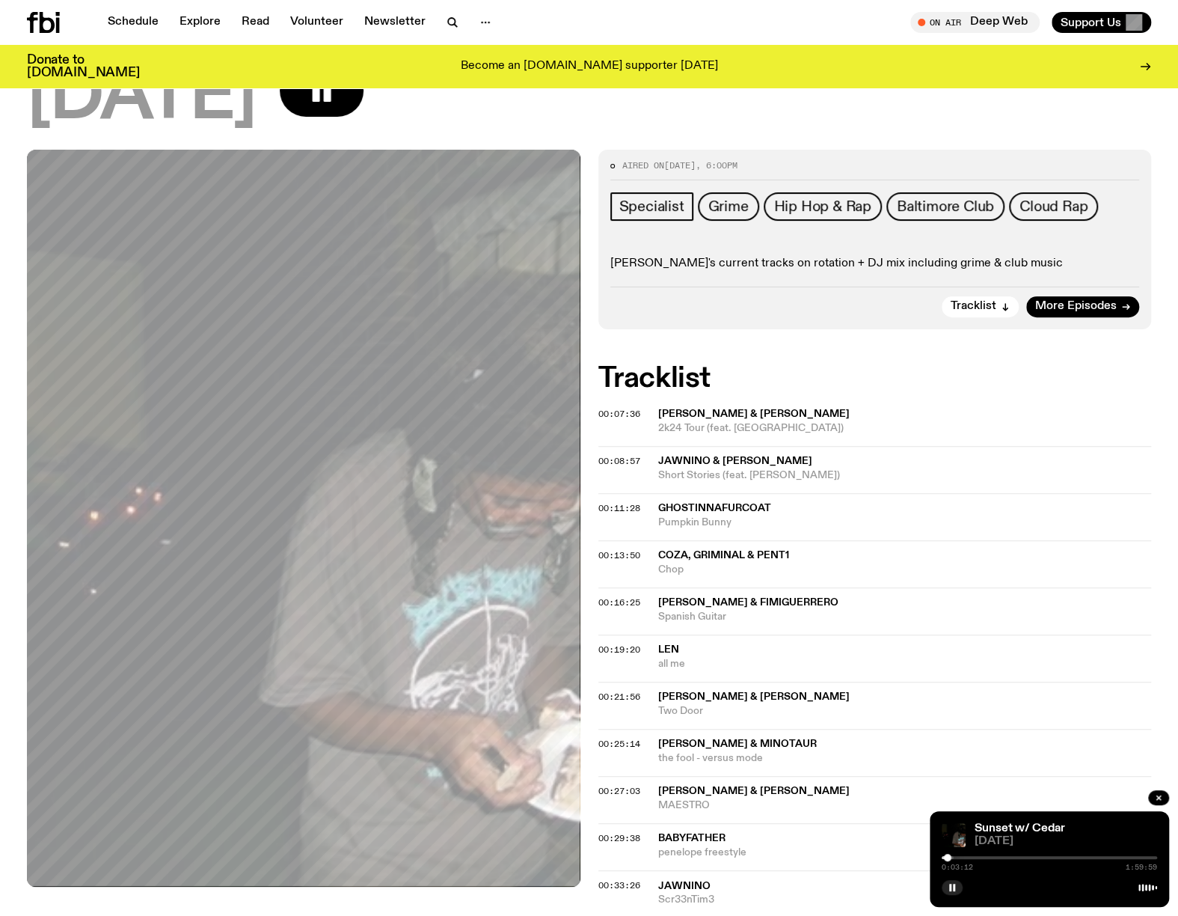
click at [764, 408] on span "[PERSON_NAME] & [PERSON_NAME]" at bounding box center [753, 413] width 191 height 10
drag, startPoint x: 950, startPoint y: 855, endPoint x: 951, endPoint y: 871, distance: 16.5
click at [951, 873] on div "Sunset w/ Cedar [DATE] 0:05:58 1:59:59" at bounding box center [1049, 859] width 239 height 96
drag, startPoint x: 950, startPoint y: 857, endPoint x: 955, endPoint y: 865, distance: 9.8
click at [955, 865] on div "0:07:38 1:59:59" at bounding box center [1049, 862] width 215 height 18
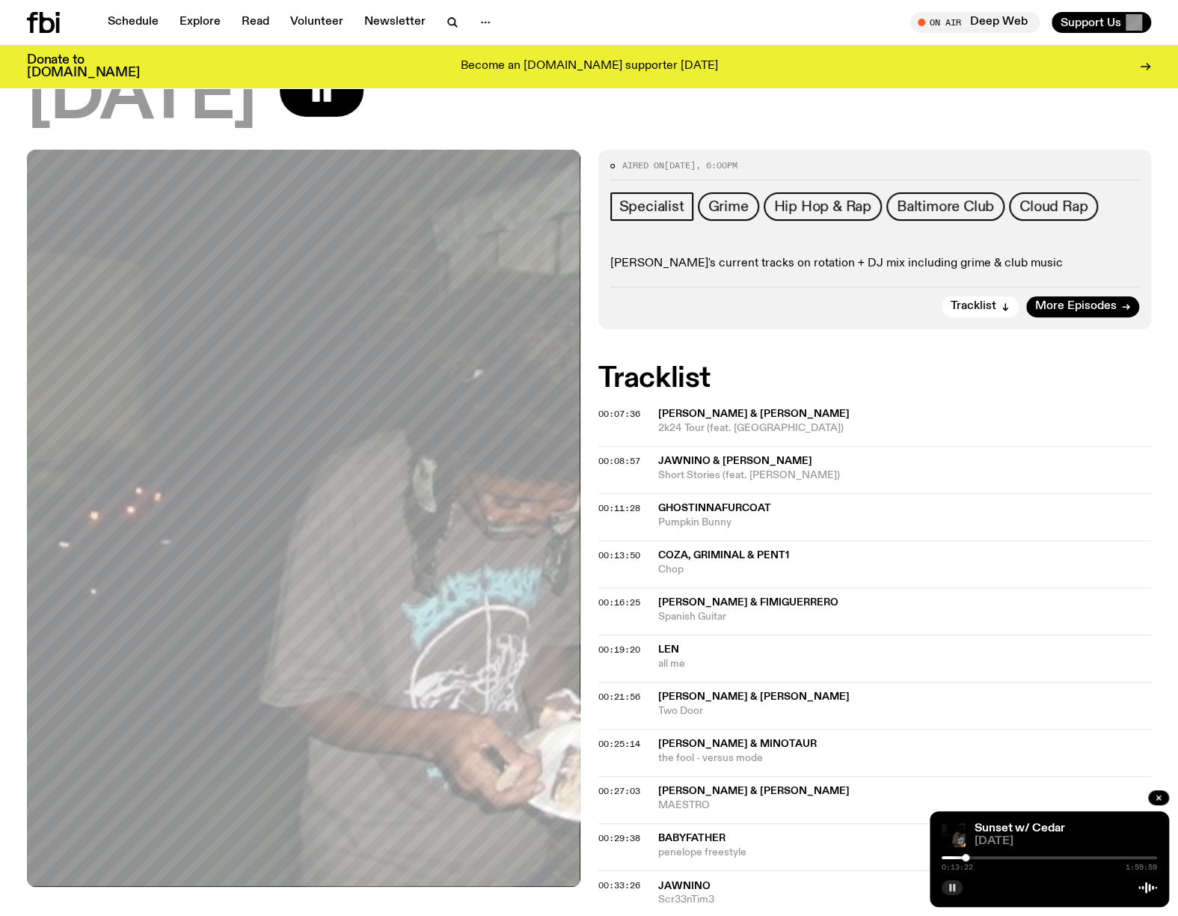
click at [945, 886] on button "button" at bounding box center [952, 887] width 21 height 15
